Goal: Transaction & Acquisition: Purchase product/service

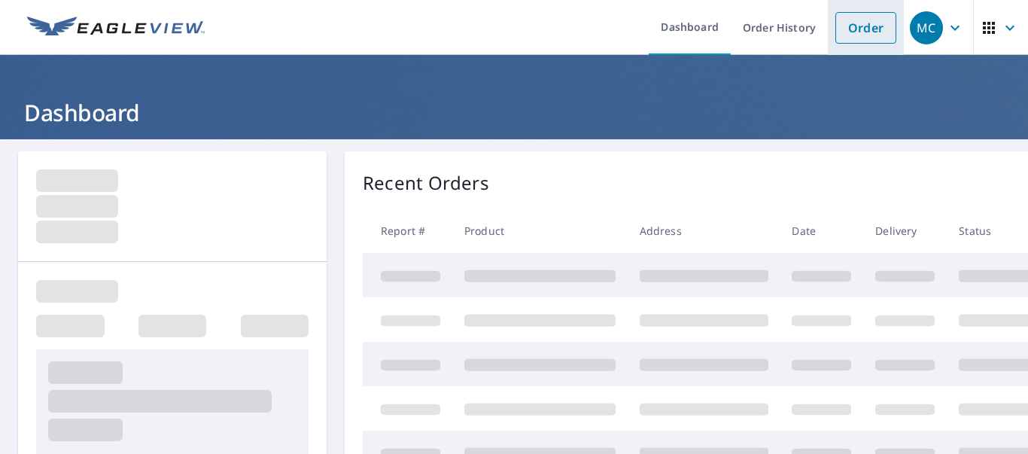
click at [845, 29] on link "Order" at bounding box center [865, 28] width 61 height 32
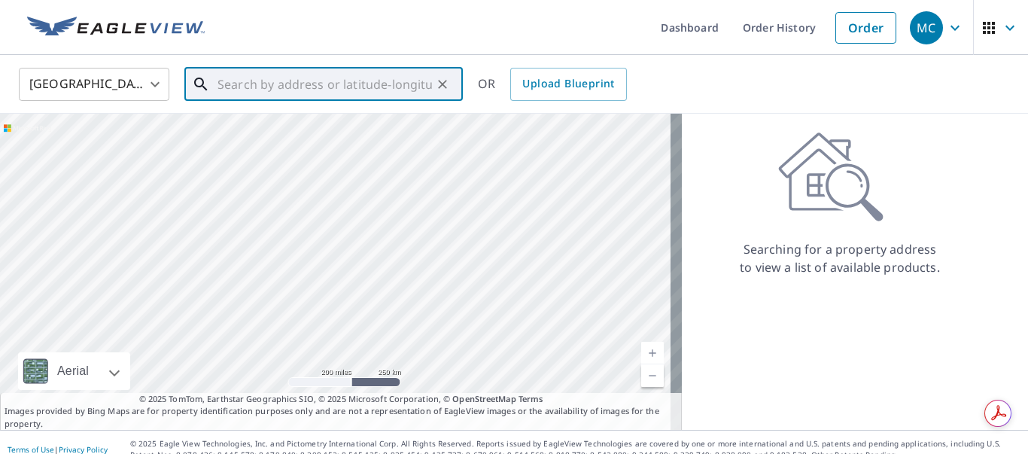
click at [269, 87] on input "text" at bounding box center [325, 84] width 214 height 42
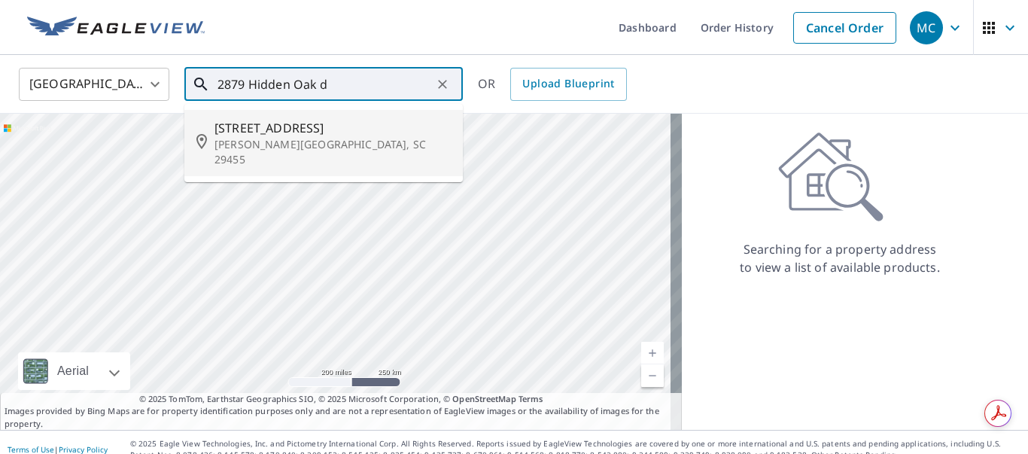
click at [273, 138] on p "[PERSON_NAME][GEOGRAPHIC_DATA], SC 29455" at bounding box center [332, 152] width 236 height 30
type input "[STREET_ADDRESS][PERSON_NAME]"
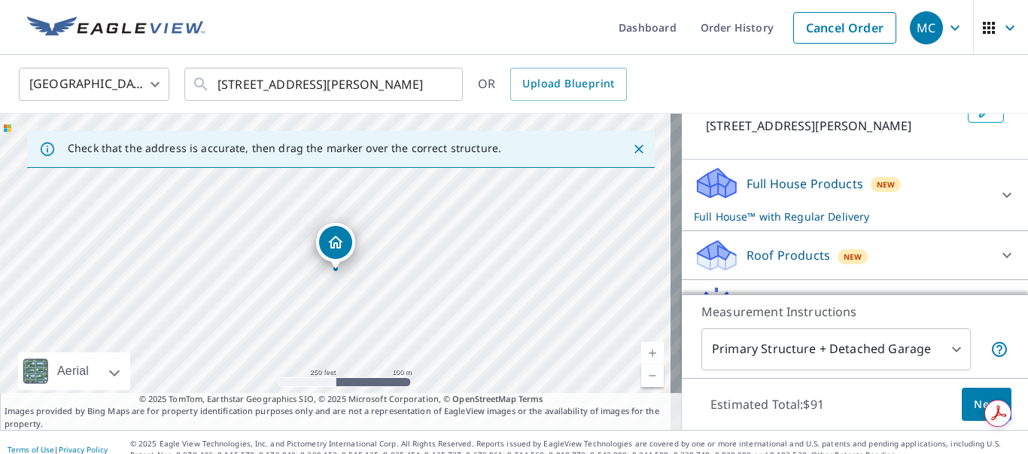
scroll to position [125, 0]
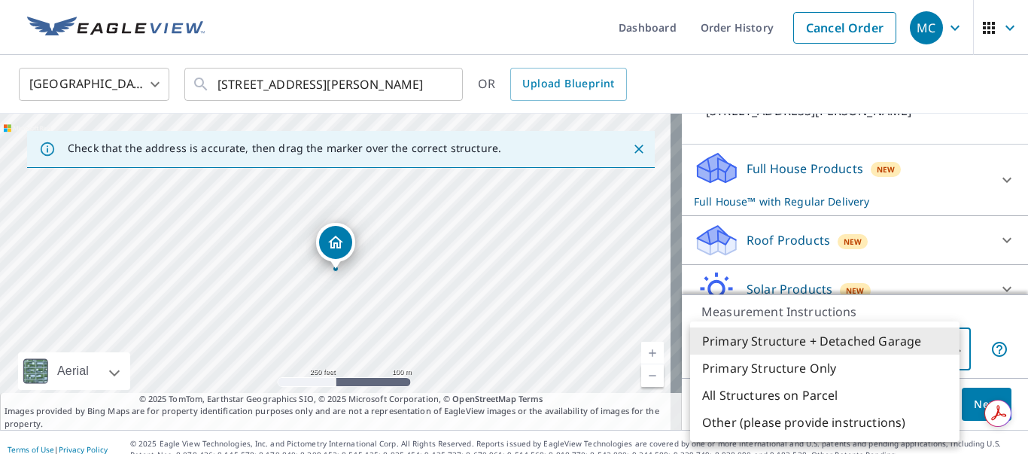
click at [941, 348] on body "MC MC Dashboard Order History Cancel Order MC [GEOGRAPHIC_DATA] [GEOGRAPHIC_DAT…" at bounding box center [514, 227] width 1028 height 454
drag, startPoint x: 1008, startPoint y: 223, endPoint x: 1008, endPoint y: 231, distance: 8.3
click at [1008, 231] on div at bounding box center [514, 227] width 1028 height 454
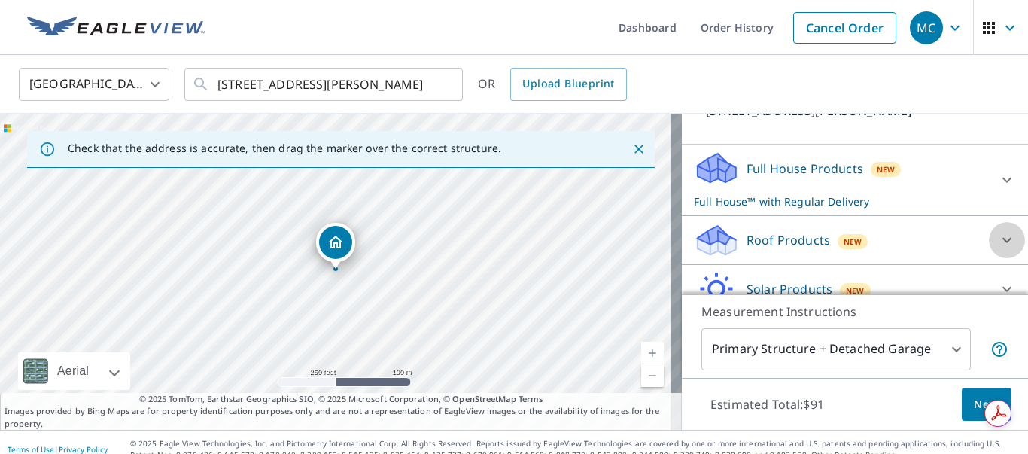
click at [1002, 243] on icon at bounding box center [1006, 240] width 9 height 5
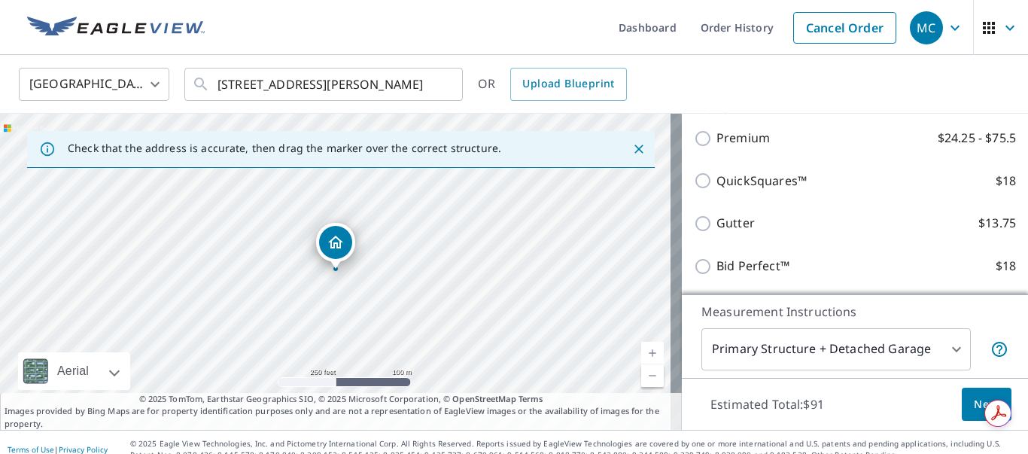
scroll to position [272, 0]
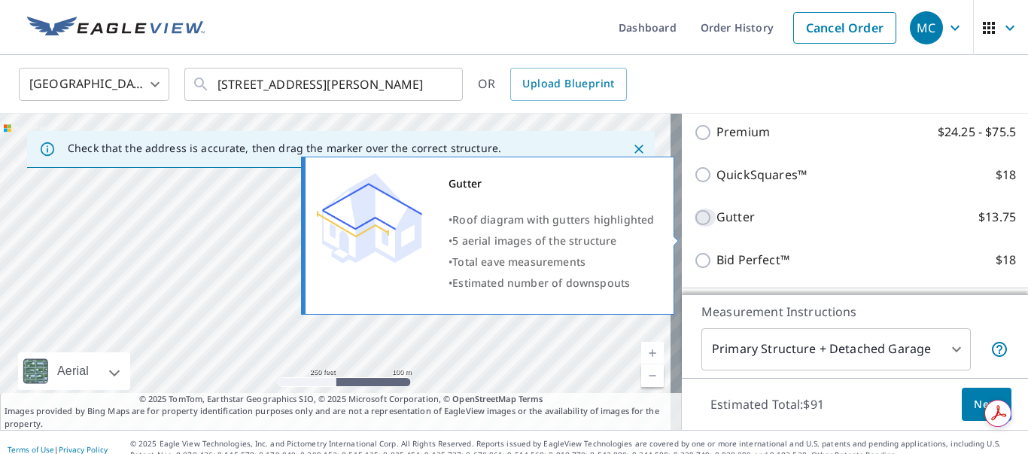
click at [694, 227] on input "Gutter $13.75" at bounding box center [705, 217] width 23 height 18
checkbox input "true"
checkbox input "false"
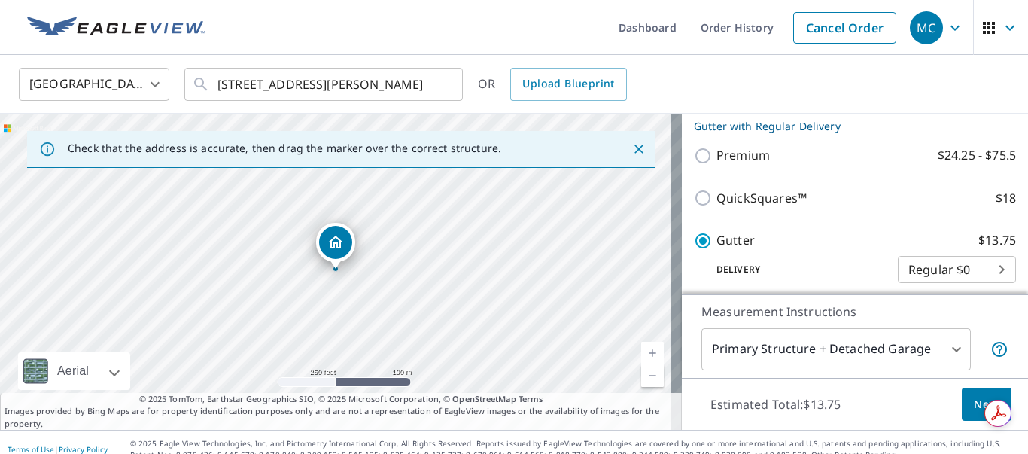
click at [974, 400] on span "Next" at bounding box center [987, 404] width 26 height 19
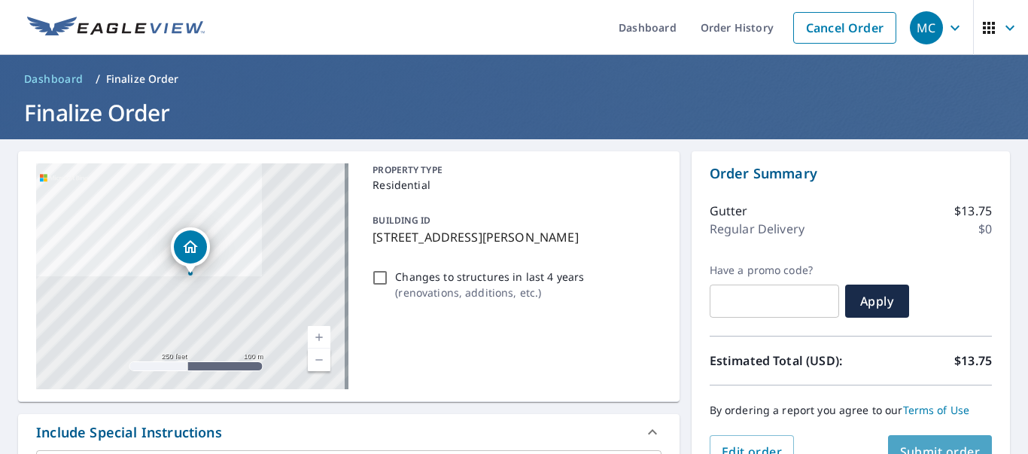
click at [929, 448] on span "Submit order" at bounding box center [940, 451] width 81 height 17
checkbox input "true"
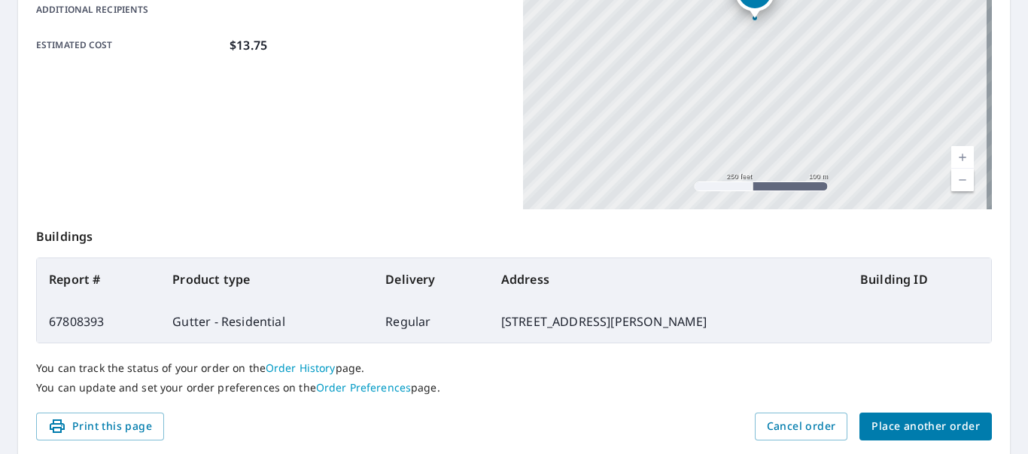
scroll to position [432, 0]
